Goal: Information Seeking & Learning: Learn about a topic

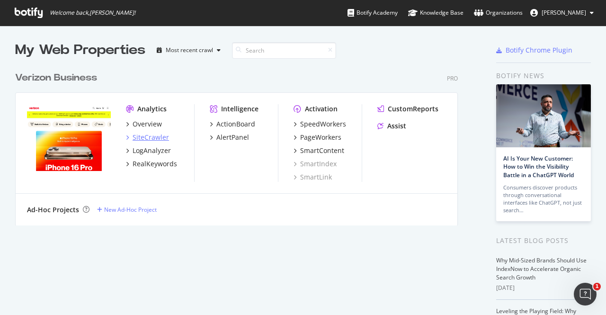
click at [155, 138] on div "SiteCrawler" at bounding box center [151, 137] width 36 height 9
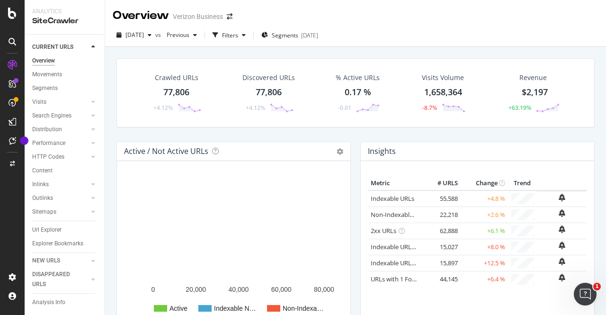
scroll to position [12, 0]
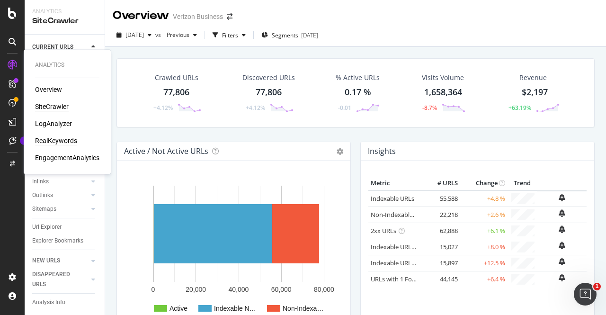
click at [57, 142] on div "RealKeywords" at bounding box center [56, 140] width 42 height 9
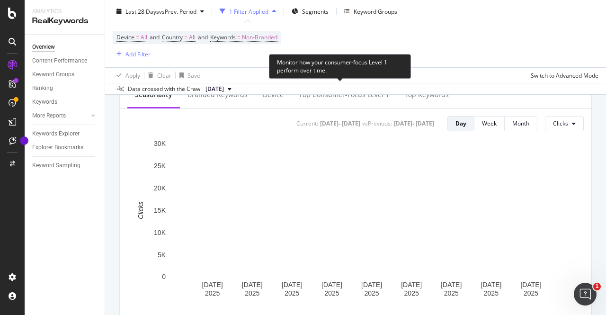
scroll to position [396, 0]
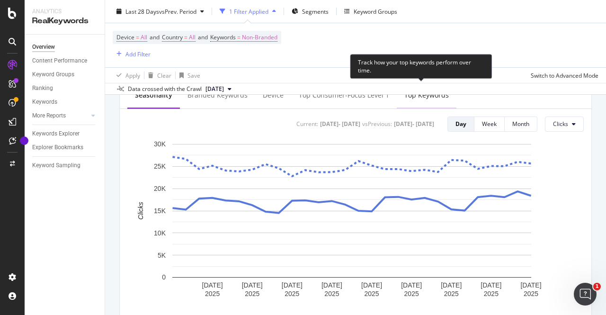
click at [423, 96] on div "Top Keywords" at bounding box center [427, 94] width 45 height 9
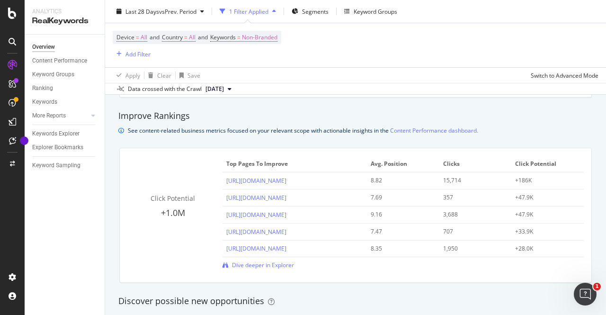
scroll to position [644, 0]
